Goal: Check status: Check status

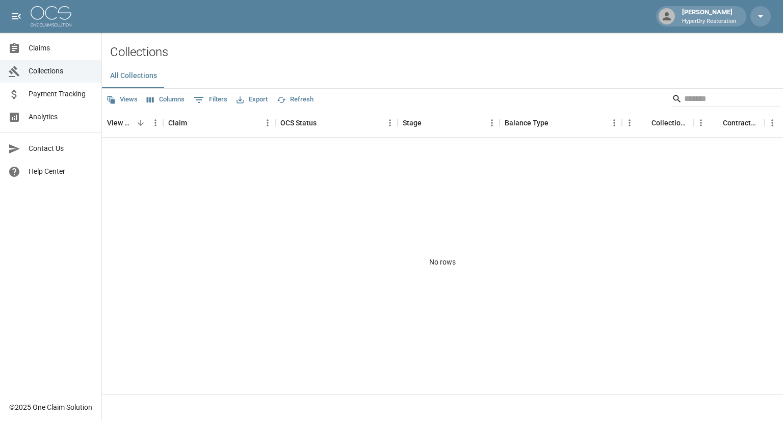
click at [41, 44] on span "Claims" at bounding box center [61, 48] width 65 height 11
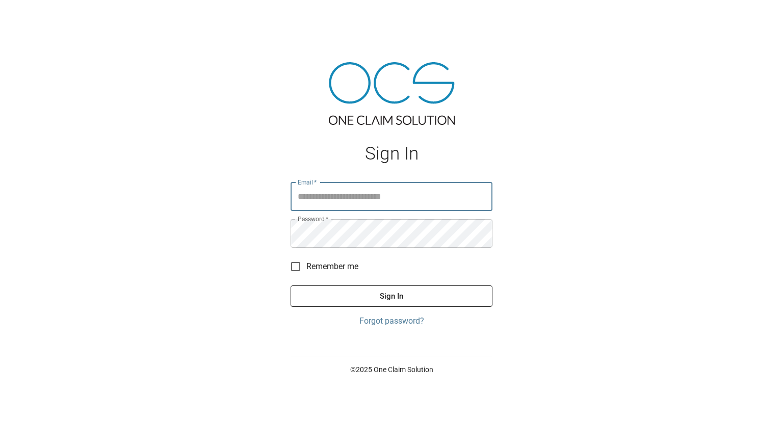
type input "**********"
click at [383, 291] on button "Sign In" at bounding box center [392, 295] width 202 height 21
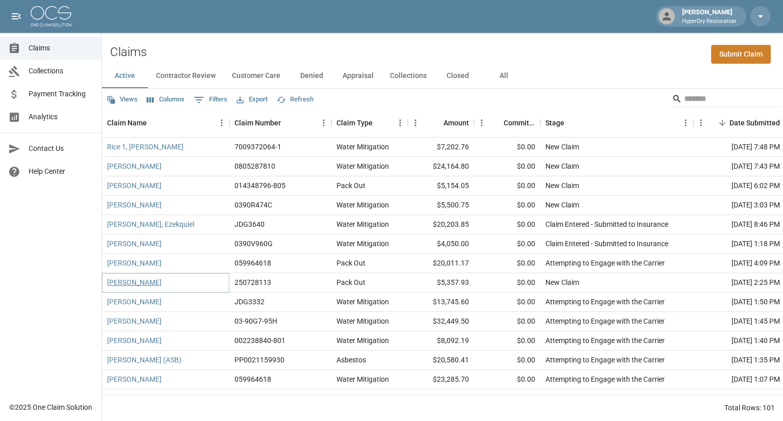
click at [141, 282] on link "[PERSON_NAME]" at bounding box center [134, 282] width 55 height 10
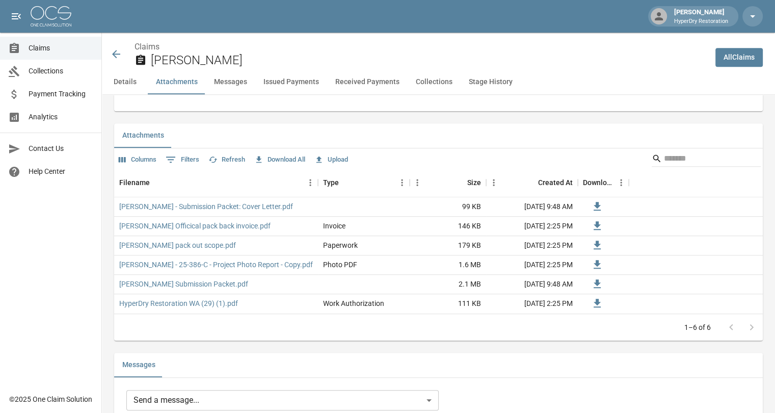
scroll to position [605, 0]
click at [114, 56] on icon at bounding box center [116, 54] width 12 height 12
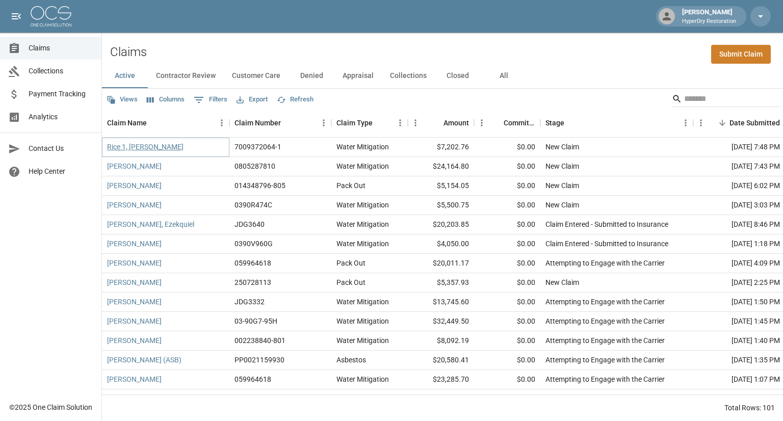
click at [138, 145] on link "Rice 1, [PERSON_NAME]" at bounding box center [145, 147] width 76 height 10
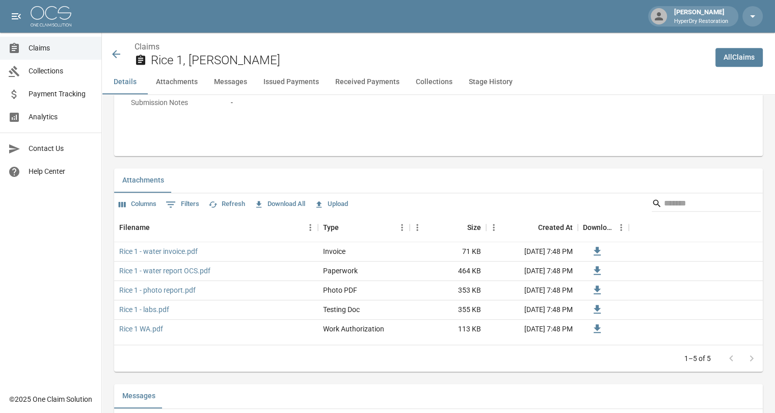
scroll to position [553, 0]
click at [115, 51] on icon at bounding box center [116, 54] width 8 height 8
